Goal: Navigation & Orientation: Find specific page/section

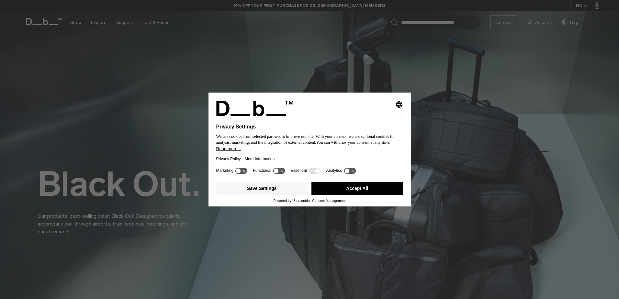
click at [366, 184] on button "Accept All" at bounding box center [358, 188] width 92 height 13
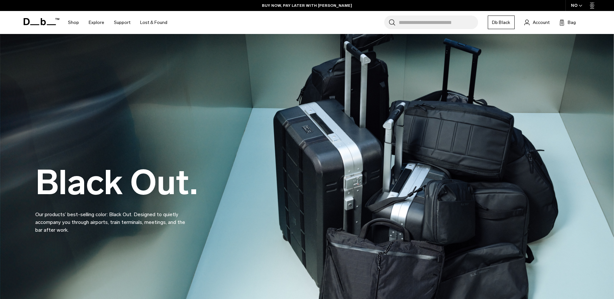
click at [584, 8] on div "NO" at bounding box center [577, 5] width 23 height 11
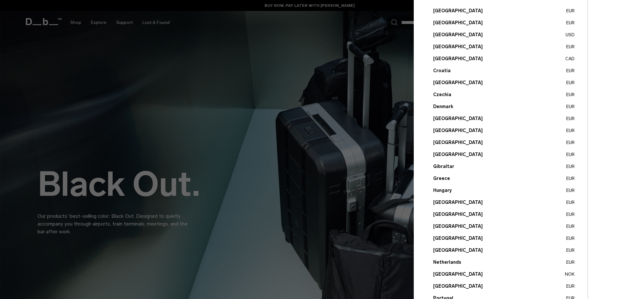
scroll to position [65, 0]
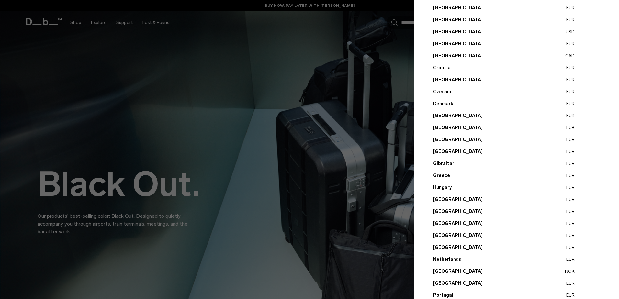
click at [438, 268] on button "Norway NOK" at bounding box center [504, 271] width 142 height 7
click at [442, 273] on button "Norway NOK" at bounding box center [504, 271] width 142 height 7
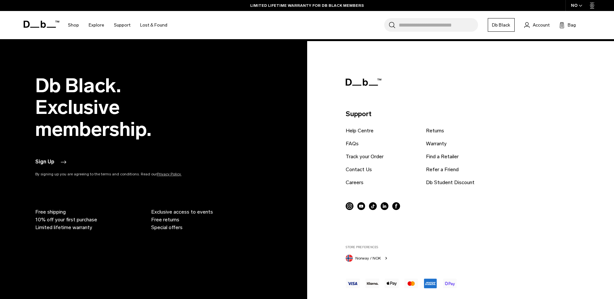
scroll to position [1372, 0]
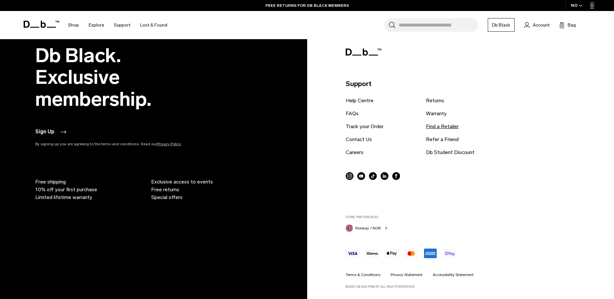
click at [437, 128] on link "Find a Retailer" at bounding box center [442, 127] width 33 height 8
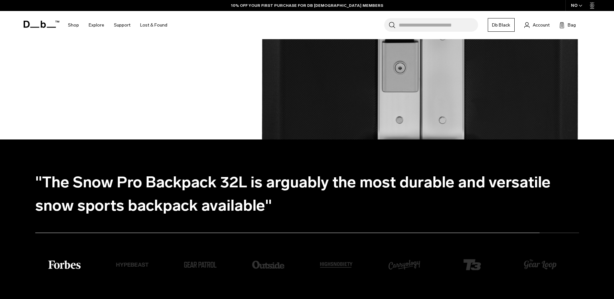
scroll to position [1372, 0]
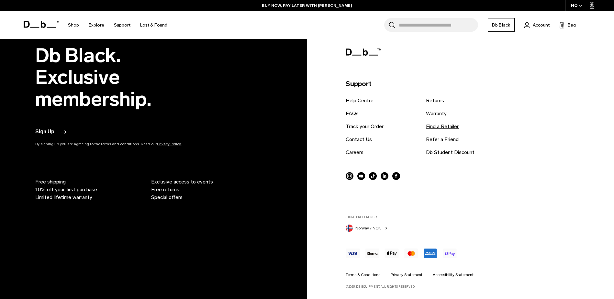
click at [447, 127] on link "Find a Retailer" at bounding box center [442, 127] width 33 height 8
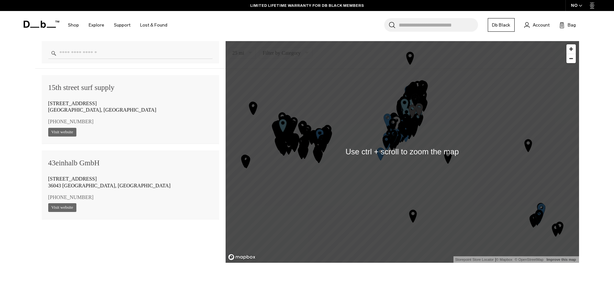
scroll to position [518, 0]
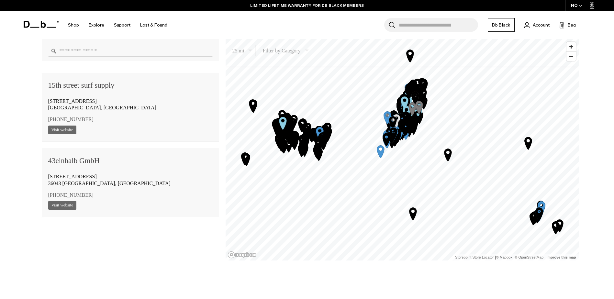
click at [132, 45] on input "Enter a location" at bounding box center [130, 50] width 165 height 11
type input "****"
click button "Clear" at bounding box center [0, 0] width 0 height 0
type input "**********"
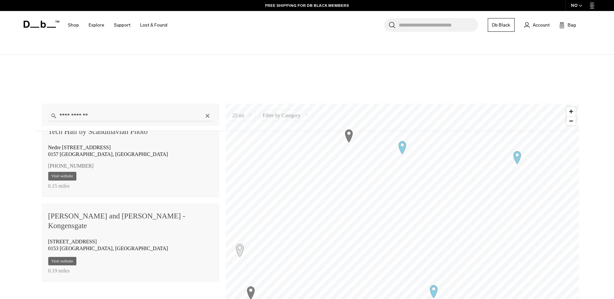
scroll to position [97, 0]
